Goal: Transaction & Acquisition: Obtain resource

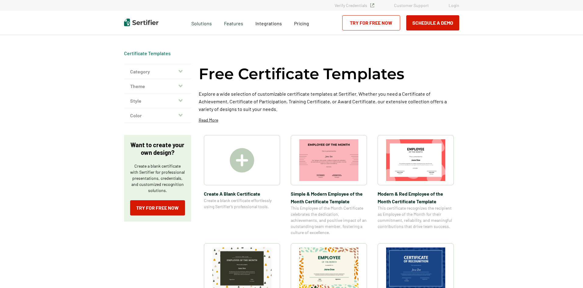
click at [250, 157] on img at bounding box center [242, 160] width 24 height 24
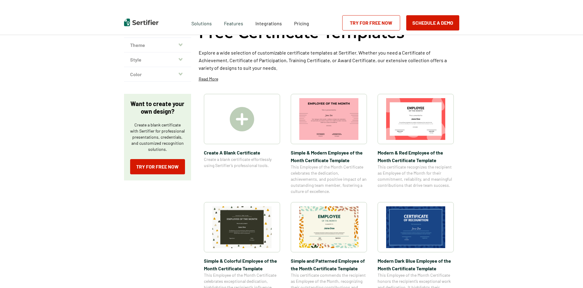
scroll to position [30, 0]
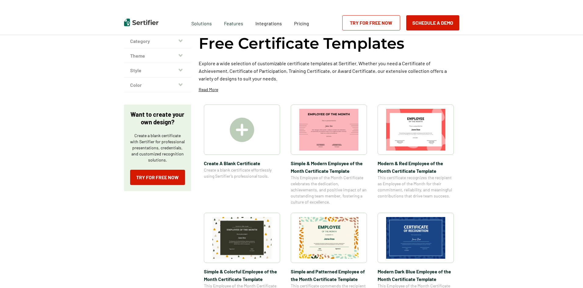
click at [417, 242] on img at bounding box center [415, 238] width 59 height 42
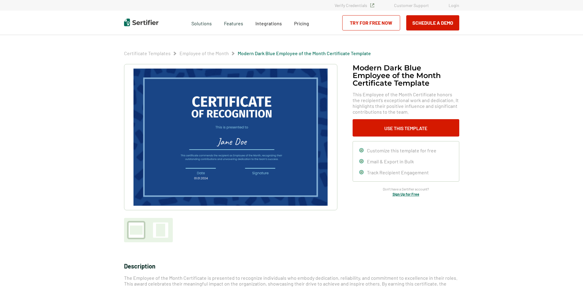
click at [225, 141] on img at bounding box center [230, 137] width 194 height 137
click at [377, 130] on button "Use This Template" at bounding box center [405, 127] width 107 height 17
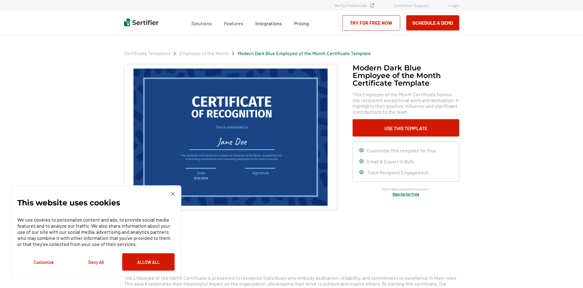
click at [175, 193] on div "This website uses cookies We use cookies to personalize content and ads, to pro…" at bounding box center [96, 231] width 171 height 92
click at [172, 194] on img at bounding box center [173, 194] width 4 height 4
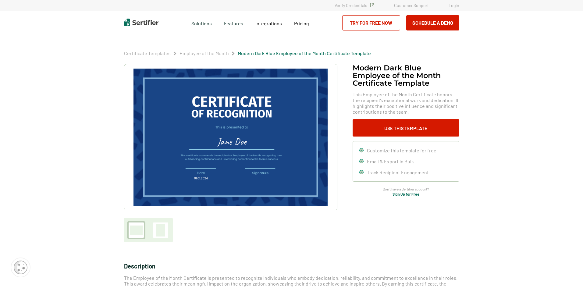
click at [238, 147] on img at bounding box center [230, 137] width 194 height 137
click at [221, 184] on img at bounding box center [230, 137] width 194 height 137
drag, startPoint x: 221, startPoint y: 184, endPoint x: 182, endPoint y: 190, distance: 38.9
click at [182, 190] on img at bounding box center [230, 137] width 194 height 137
click at [212, 101] on img at bounding box center [230, 137] width 194 height 137
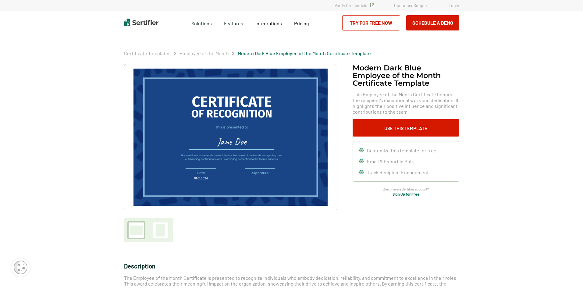
click at [212, 101] on img at bounding box center [230, 137] width 194 height 137
click at [218, 119] on img at bounding box center [230, 137] width 194 height 137
click at [228, 142] on img at bounding box center [230, 137] width 194 height 137
click at [376, 126] on button "Use This Template" at bounding box center [405, 127] width 107 height 17
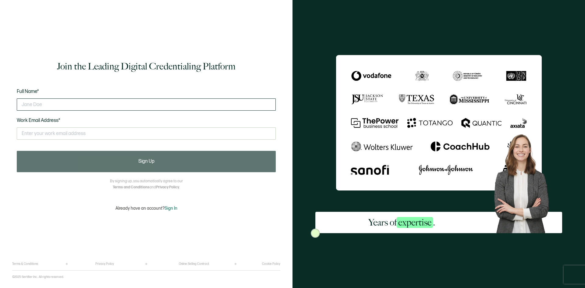
click at [95, 105] on input "text" at bounding box center [146, 104] width 259 height 12
type input "y"
type input "Sydney Stevens"
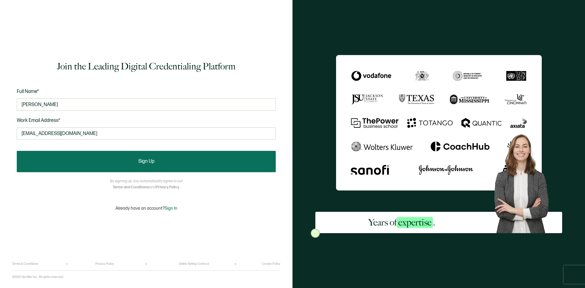
type input "sstevens@midstatehealth.org"
click at [122, 161] on button "Sign Up" at bounding box center [146, 161] width 259 height 21
